Goal: Task Accomplishment & Management: Manage account settings

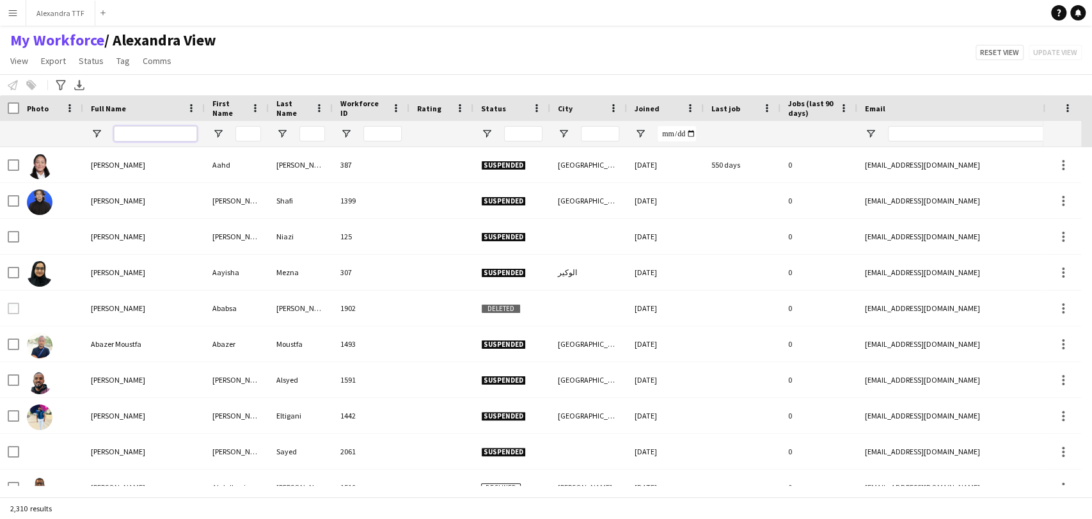
click at [131, 139] on input "Full Name Filter Input" at bounding box center [155, 133] width 83 height 15
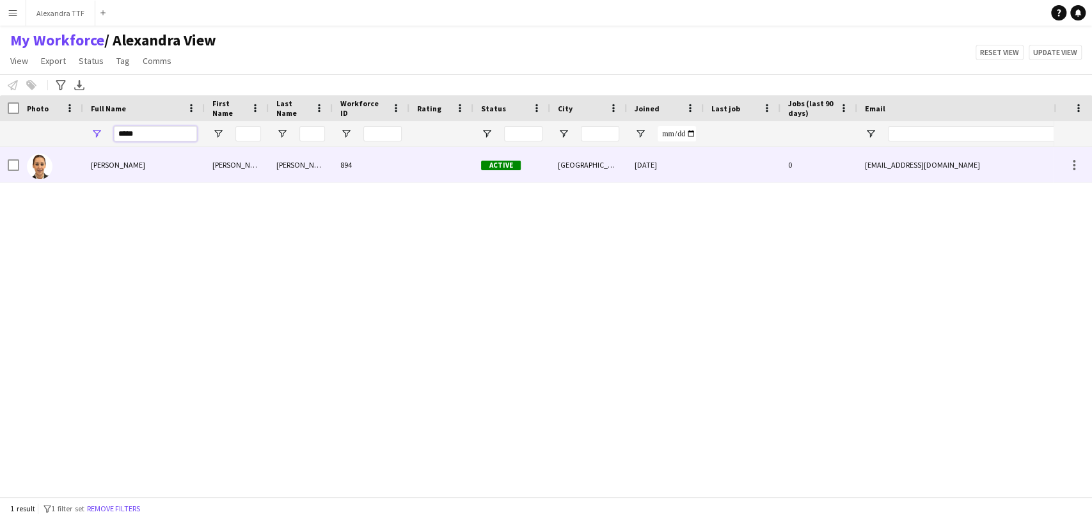
type input "*****"
click at [123, 170] on div "Sinda Rahmouni" at bounding box center [144, 164] width 122 height 35
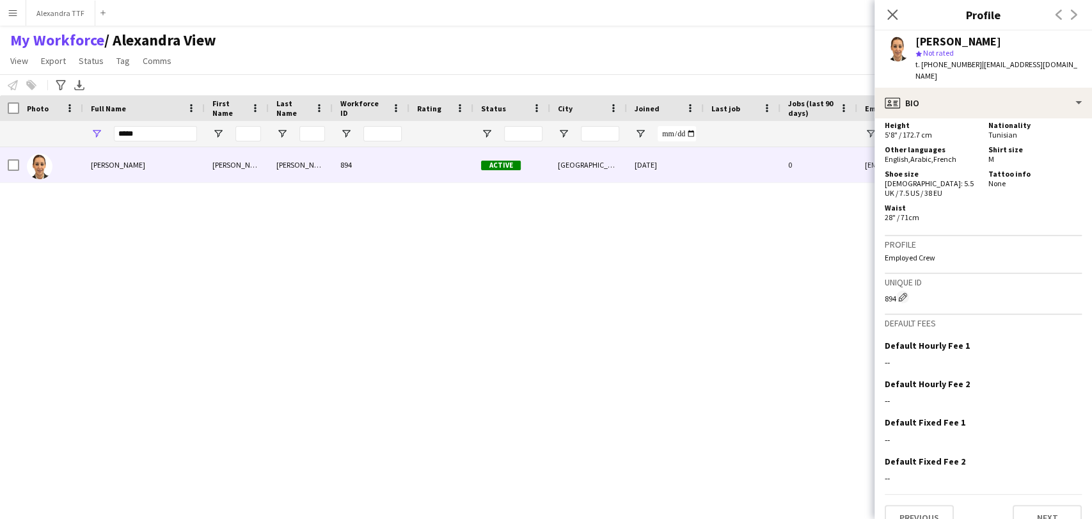
scroll to position [837, 0]
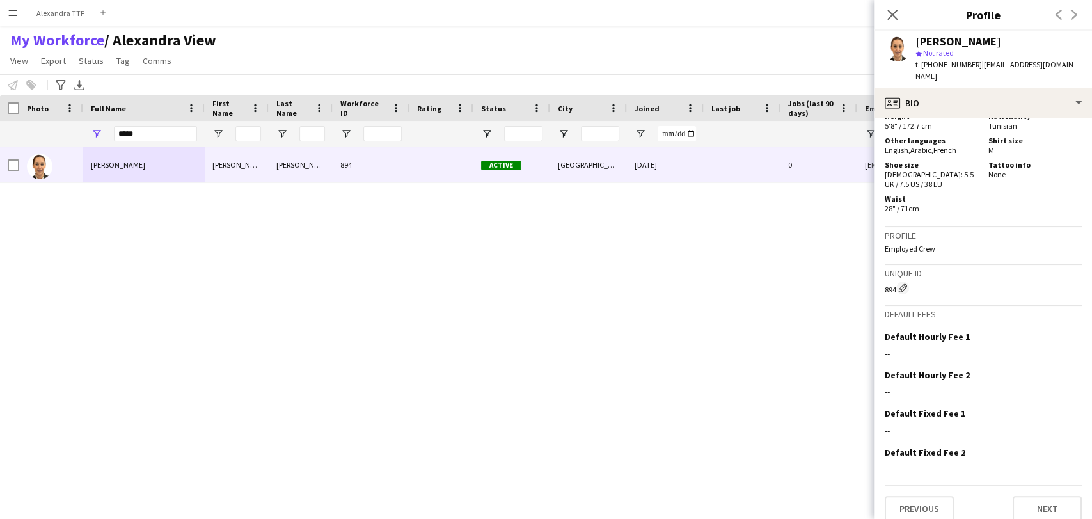
click at [361, 306] on div "Sinda Rahmouni Sinda Rahmouni 894 Active Doha 26-02-2024 0 senda-90@hotmail.fr …" at bounding box center [526, 316] width 1053 height 338
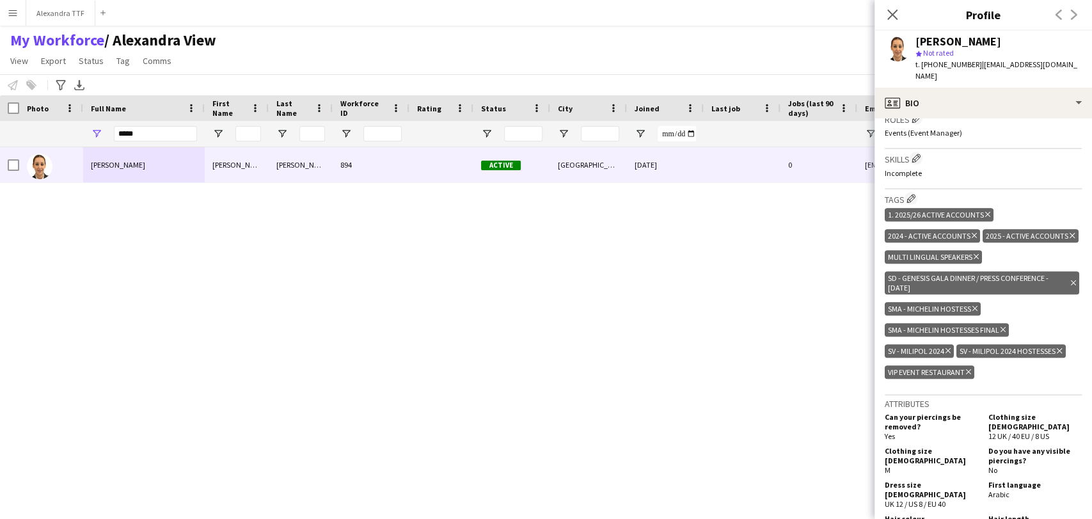
scroll to position [0, 0]
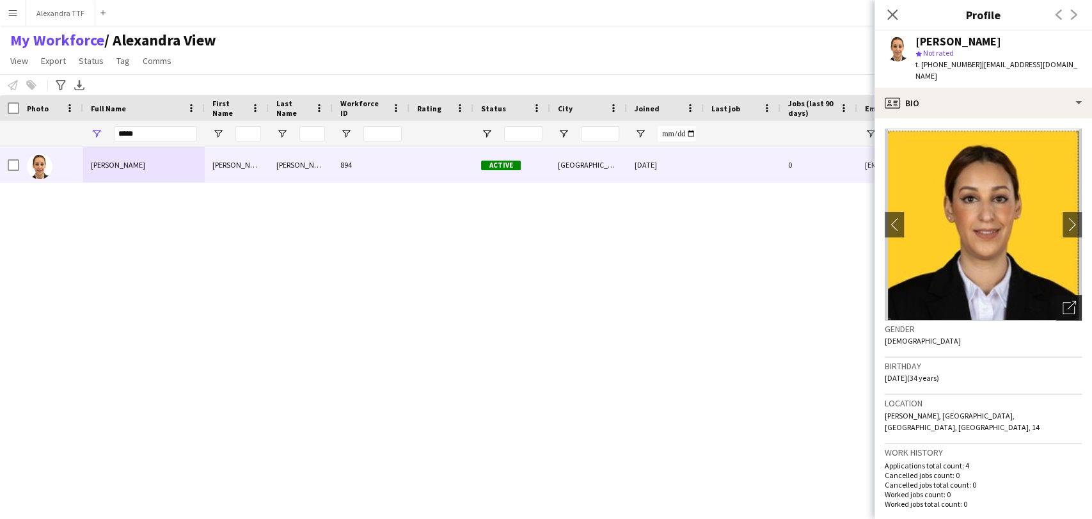
click at [1063, 302] on icon at bounding box center [1068, 308] width 12 height 12
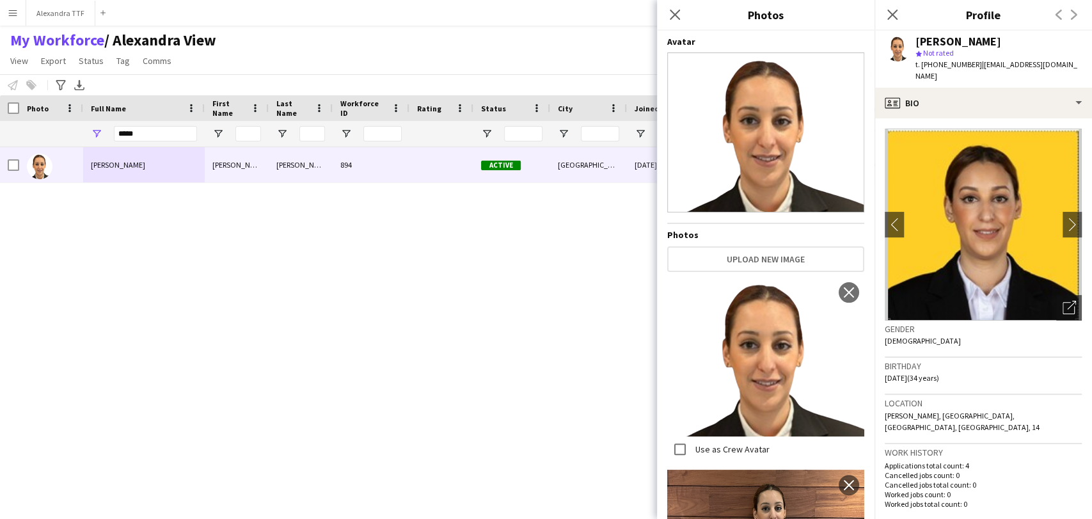
drag, startPoint x: 570, startPoint y: 400, endPoint x: 745, endPoint y: 189, distance: 274.3
click at [571, 400] on div "Sinda Rahmouni Sinda Rahmouni 894 Active Doha 26-02-2024 0 senda-90@hotmail.fr …" at bounding box center [526, 316] width 1053 height 338
click at [891, 17] on icon at bounding box center [892, 14] width 12 height 12
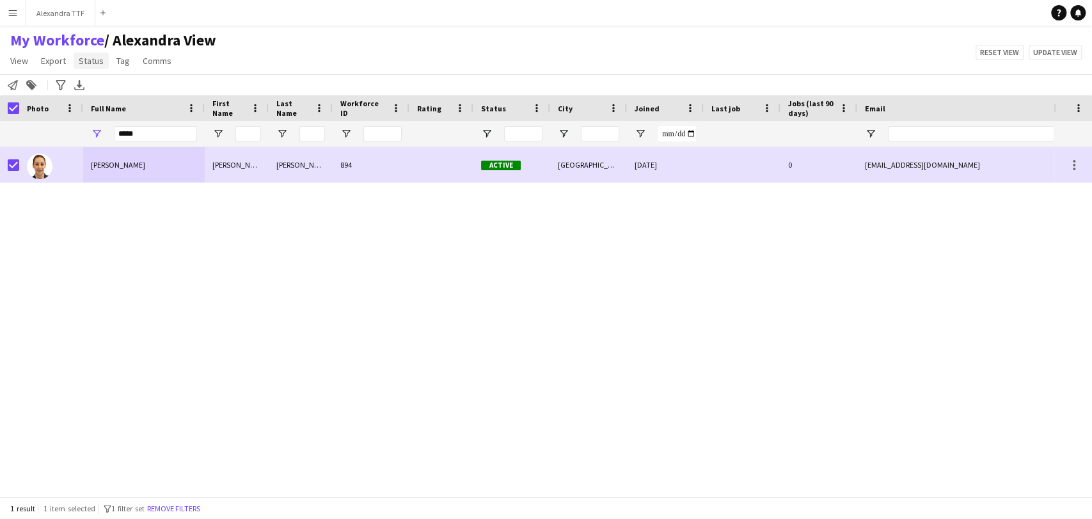
click at [89, 68] on link "Status" at bounding box center [91, 60] width 35 height 17
click at [115, 97] on link "Edit" at bounding box center [119, 88] width 90 height 27
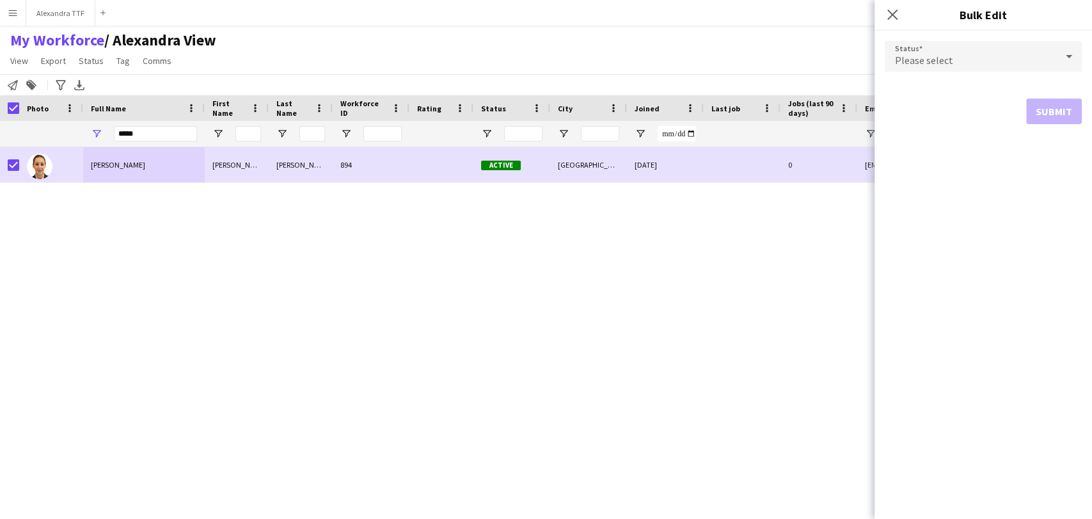
click at [405, 342] on div "Sinda Rahmouni Sinda Rahmouni 894 Active Doha 26-02-2024 0 senda-90@hotmail.fr …" at bounding box center [526, 316] width 1053 height 338
